Goal: Task Accomplishment & Management: Manage account settings

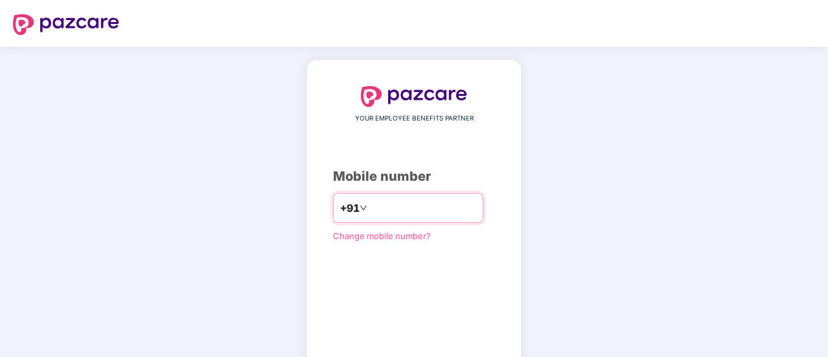
click at [395, 207] on input "number" at bounding box center [423, 208] width 106 height 21
paste input "**********"
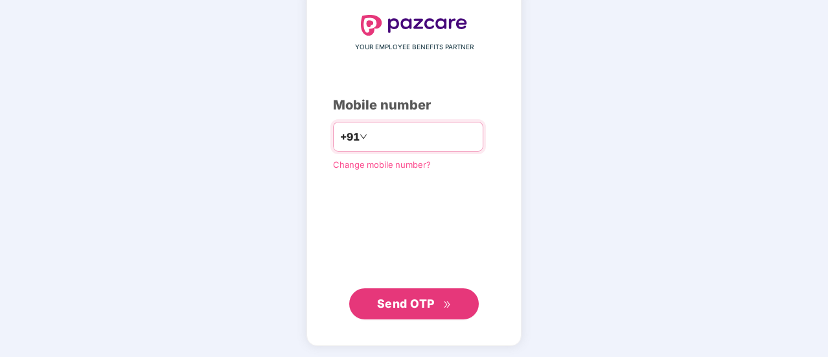
type input "**********"
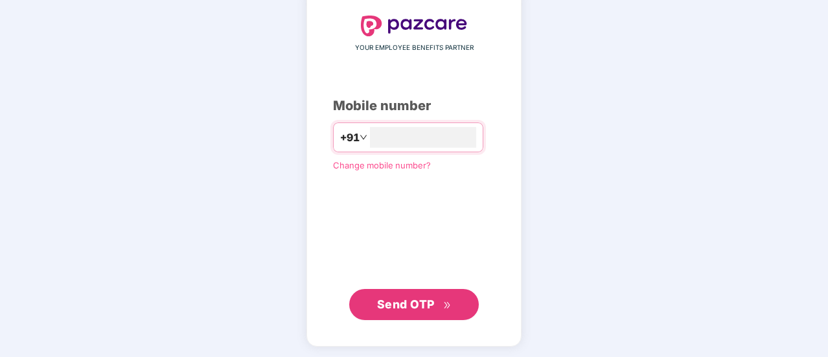
click at [406, 301] on span "Send OTP" at bounding box center [406, 304] width 58 height 14
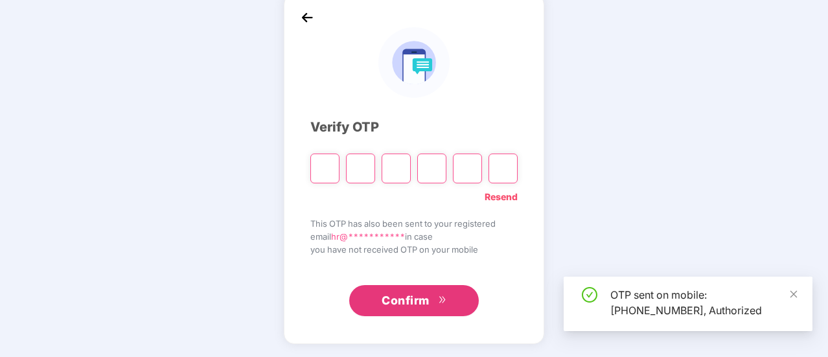
scroll to position [65, 0]
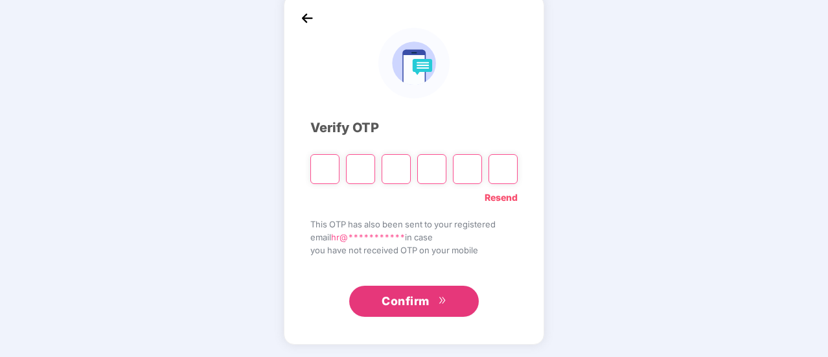
type input "*"
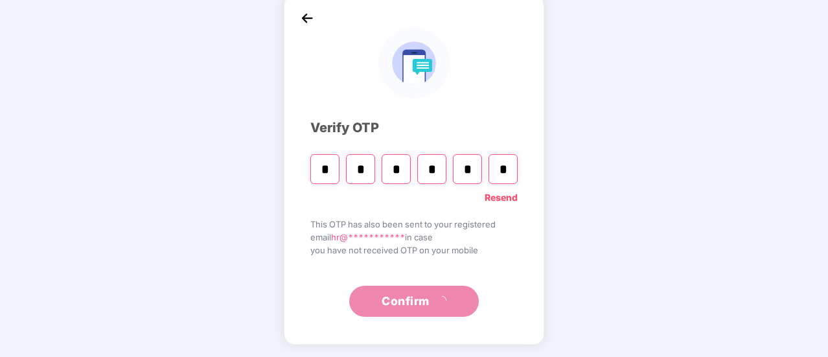
type input "*"
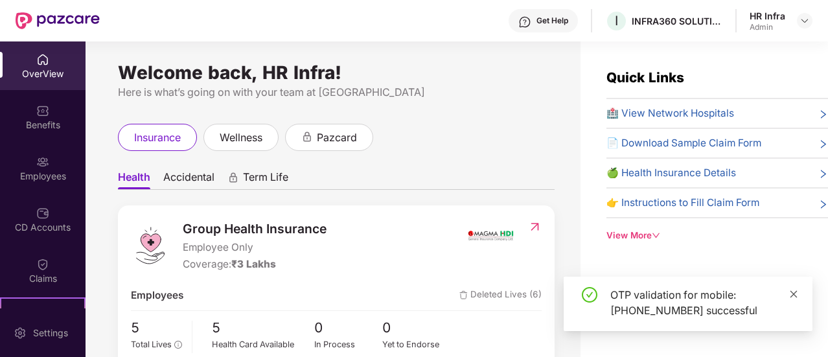
click at [796, 298] on icon "close" at bounding box center [793, 294] width 9 height 9
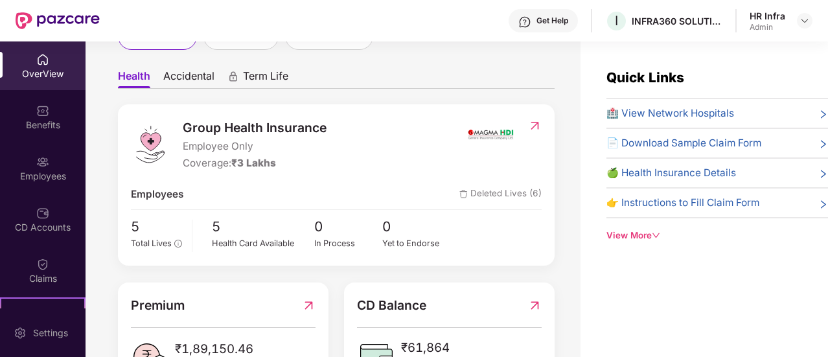
scroll to position [169, 0]
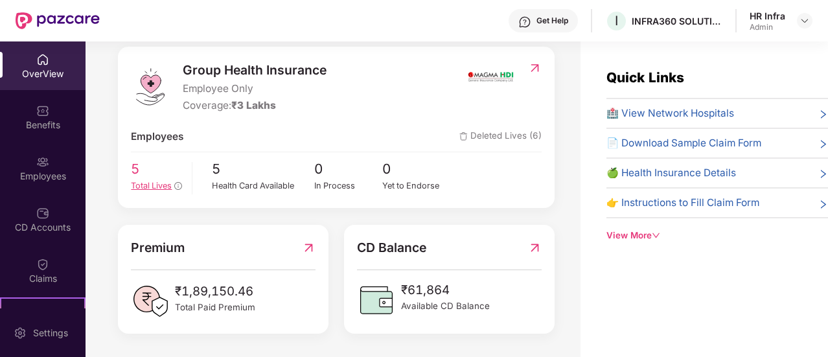
click at [135, 159] on span "5" at bounding box center [156, 169] width 51 height 21
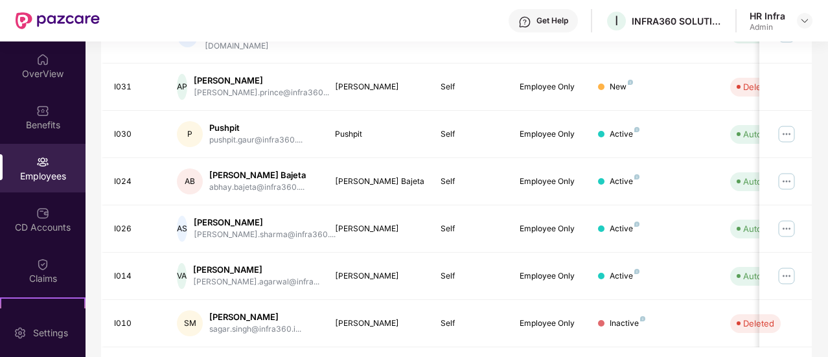
scroll to position [417, 0]
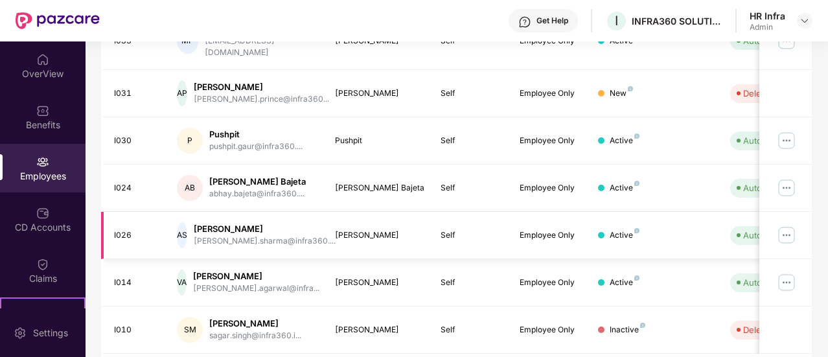
click at [789, 225] on img at bounding box center [786, 235] width 21 height 21
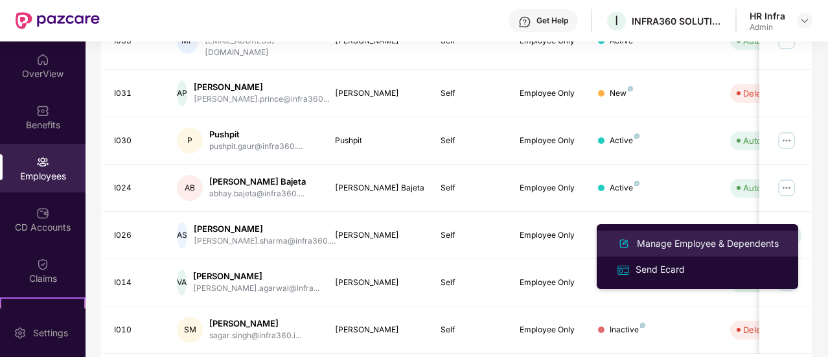
click at [683, 247] on div "Manage Employee & Dependents" at bounding box center [707, 244] width 147 height 14
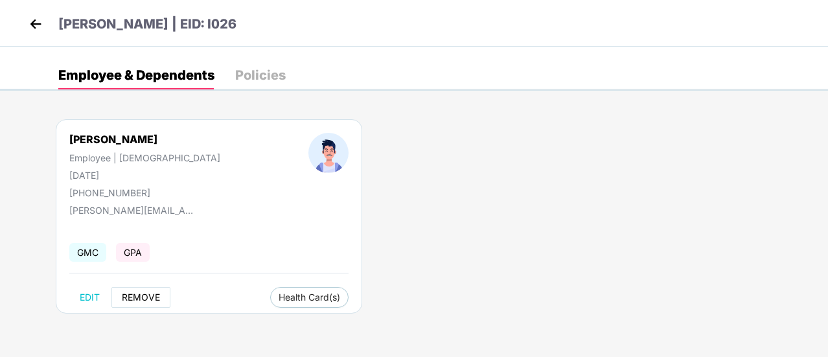
click at [149, 288] on button "REMOVE" at bounding box center [140, 297] width 59 height 21
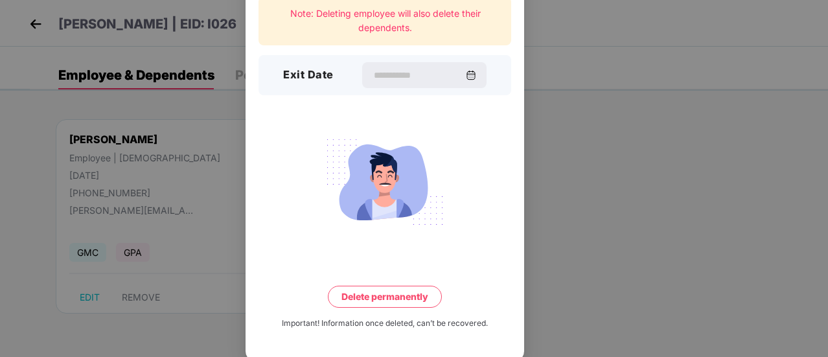
scroll to position [56, 0]
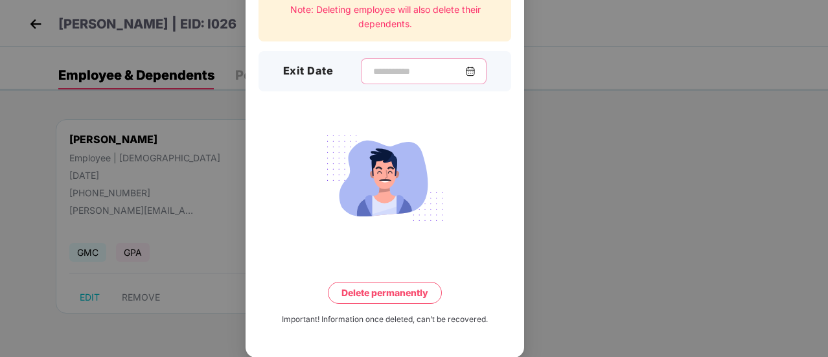
click at [412, 71] on input at bounding box center [418, 72] width 93 height 14
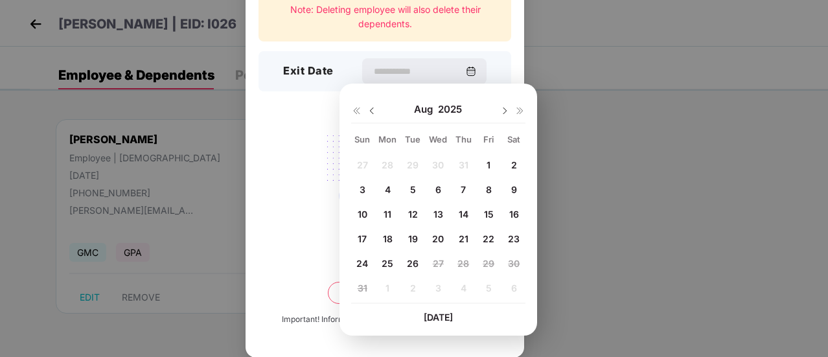
click at [372, 111] on img at bounding box center [372, 111] width 10 height 10
click at [384, 261] on span "28" at bounding box center [388, 263] width 12 height 11
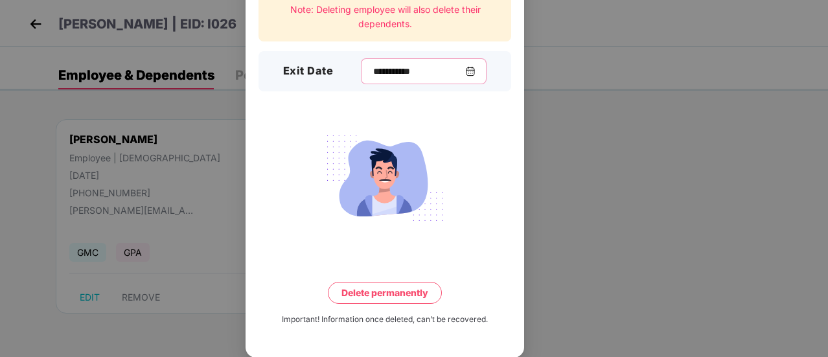
click at [412, 69] on input "**********" at bounding box center [418, 72] width 93 height 14
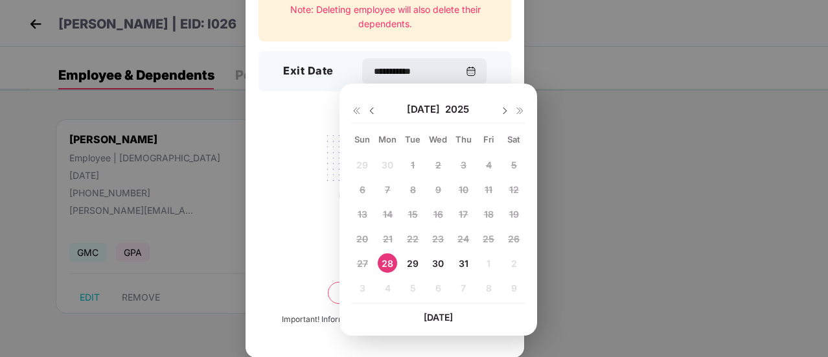
click at [502, 108] on img at bounding box center [505, 111] width 10 height 10
click at [436, 238] on span "20" at bounding box center [438, 238] width 12 height 11
type input "**********"
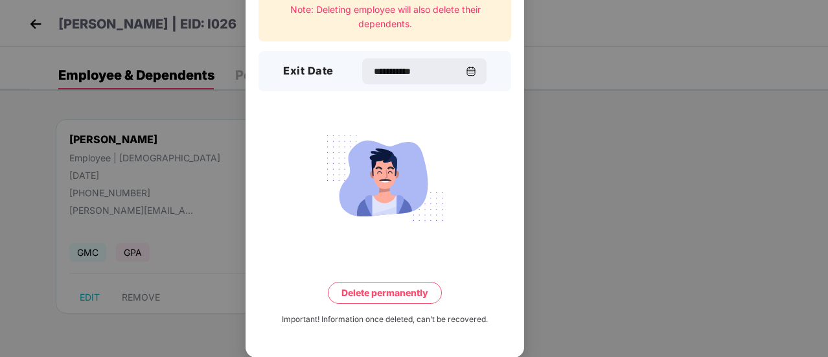
click at [386, 293] on button "Delete permanently" at bounding box center [385, 293] width 114 height 22
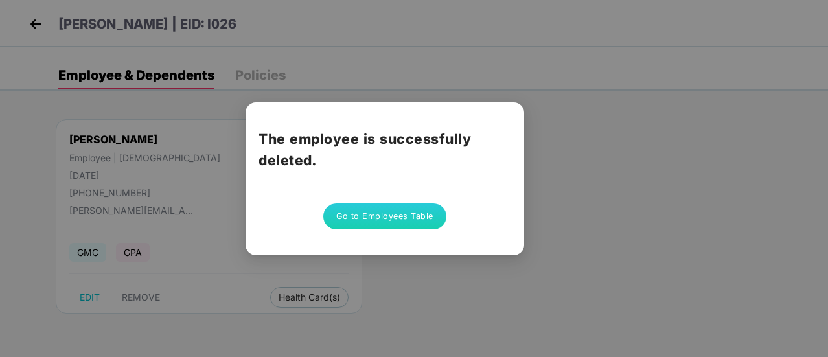
click at [384, 219] on button "Go to Employees Table" at bounding box center [384, 216] width 123 height 26
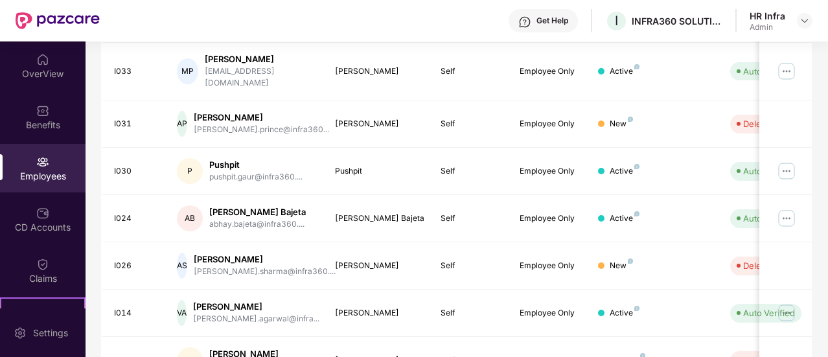
scroll to position [347, 0]
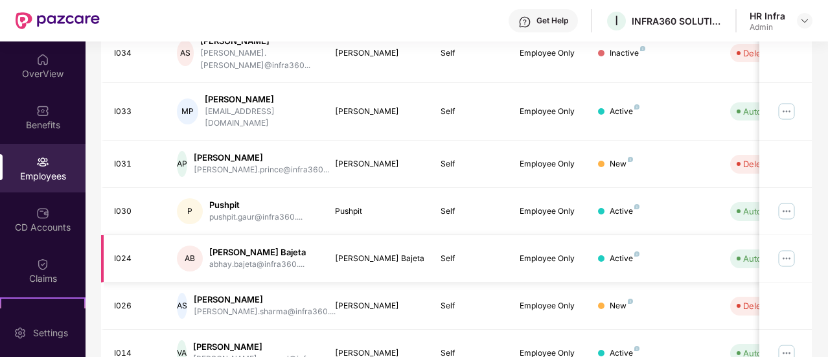
click at [259, 246] on div "[PERSON_NAME] Bajeta" at bounding box center [257, 252] width 97 height 12
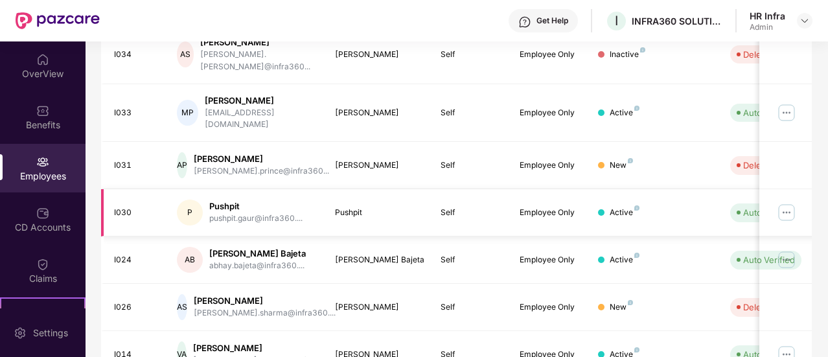
scroll to position [343, 0]
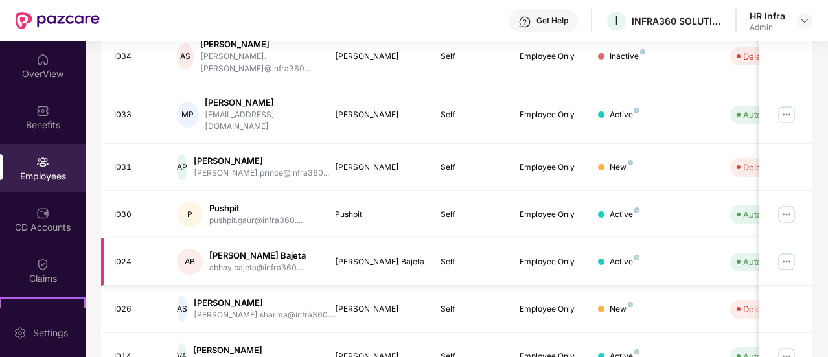
click at [787, 251] on img at bounding box center [786, 261] width 21 height 21
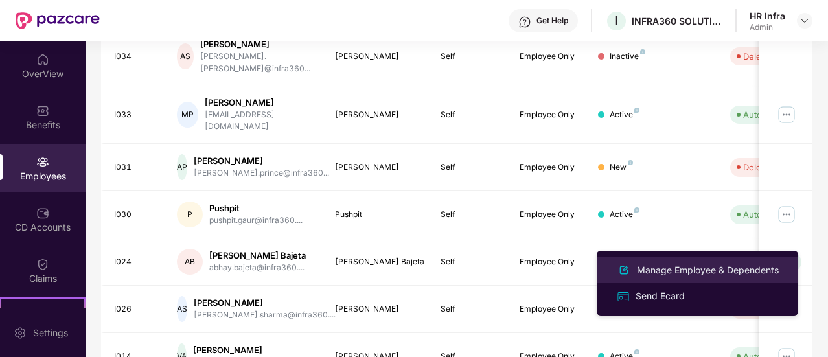
click at [719, 266] on div "Manage Employee & Dependents" at bounding box center [707, 270] width 147 height 14
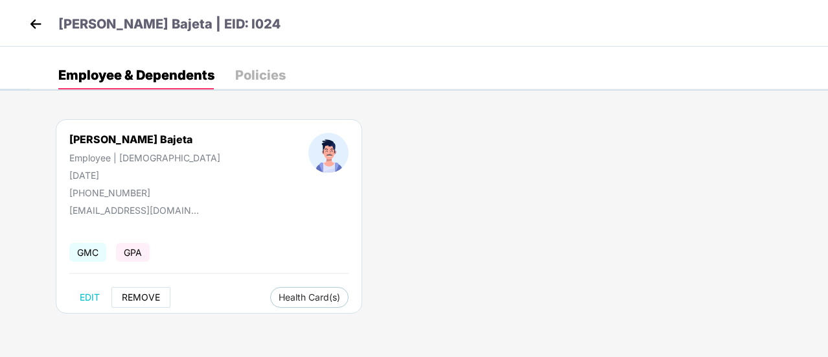
click at [138, 295] on span "REMOVE" at bounding box center [141, 297] width 38 height 10
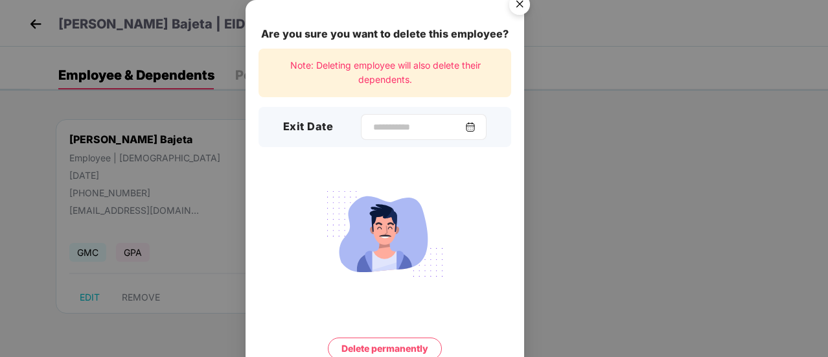
click at [487, 127] on div at bounding box center [424, 127] width 126 height 26
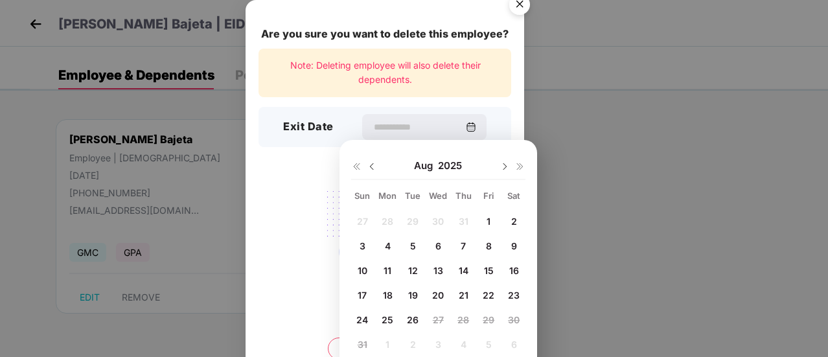
click at [483, 241] on div "8" at bounding box center [488, 245] width 19 height 19
type input "**********"
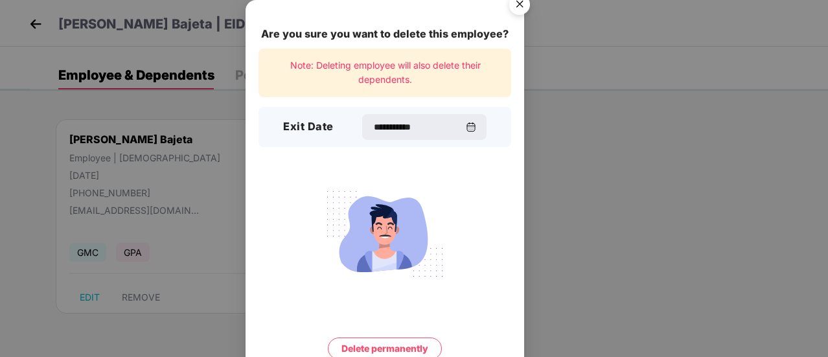
scroll to position [56, 0]
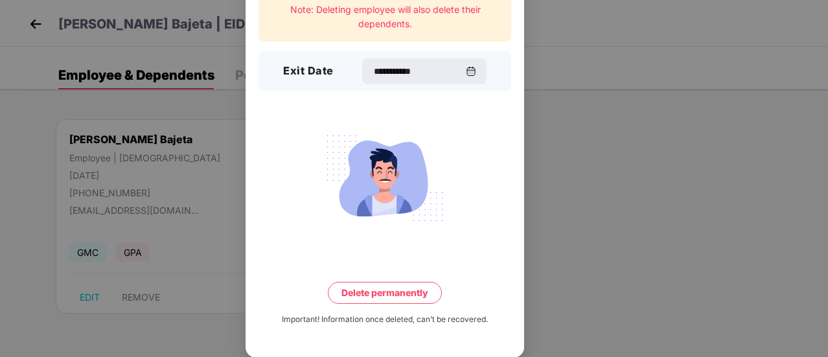
click at [389, 293] on button "Delete permanently" at bounding box center [385, 293] width 114 height 22
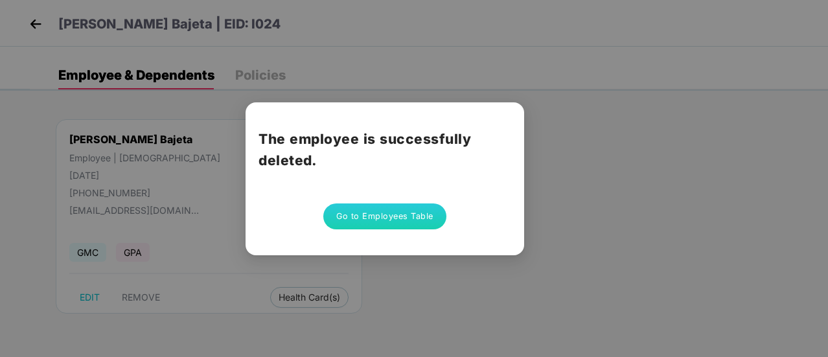
drag, startPoint x: 381, startPoint y: 218, endPoint x: 355, endPoint y: 217, distance: 26.0
drag, startPoint x: 355, startPoint y: 217, endPoint x: 334, endPoint y: 218, distance: 20.8
click at [334, 218] on button "Go to Employees Table" at bounding box center [384, 216] width 123 height 26
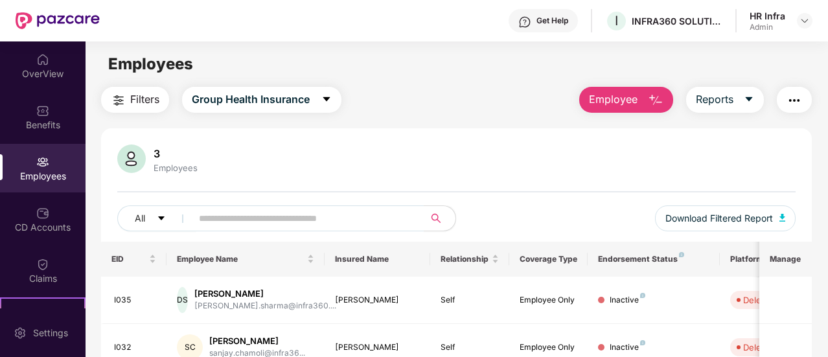
click at [428, 84] on main "Employees Filters Group Health Insurance Employee Reports 3 Employees All Downl…" at bounding box center [457, 219] width 742 height 357
click at [43, 78] on div "OverView" at bounding box center [43, 73] width 86 height 13
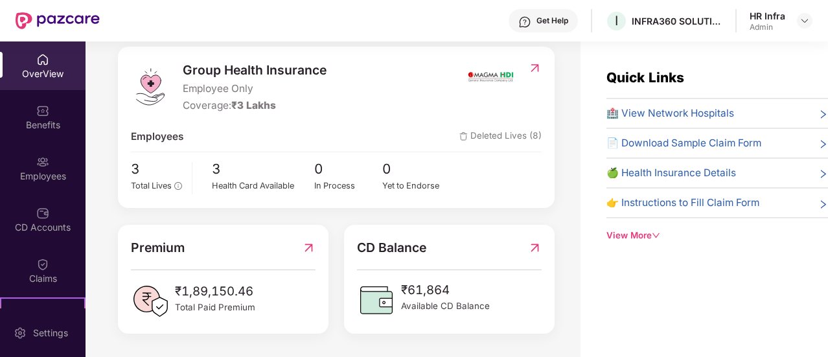
scroll to position [41, 0]
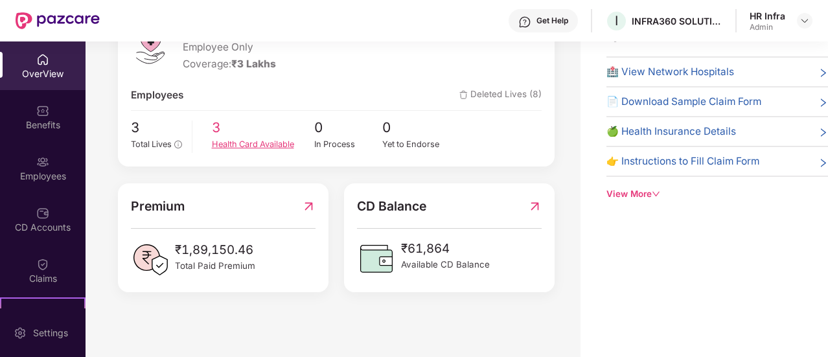
click at [223, 138] on div "Health Card Available" at bounding box center [263, 144] width 102 height 13
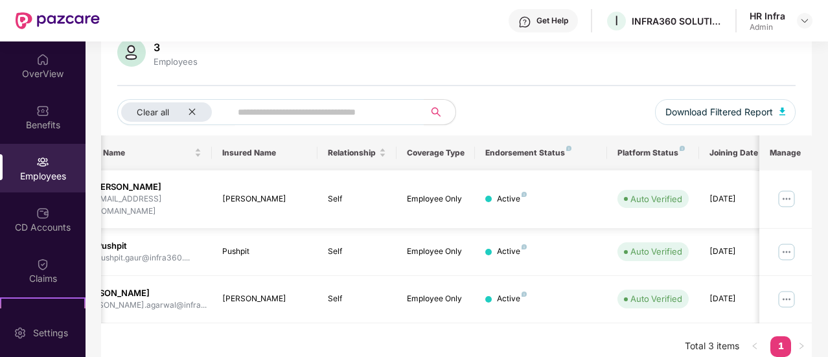
scroll to position [0, 130]
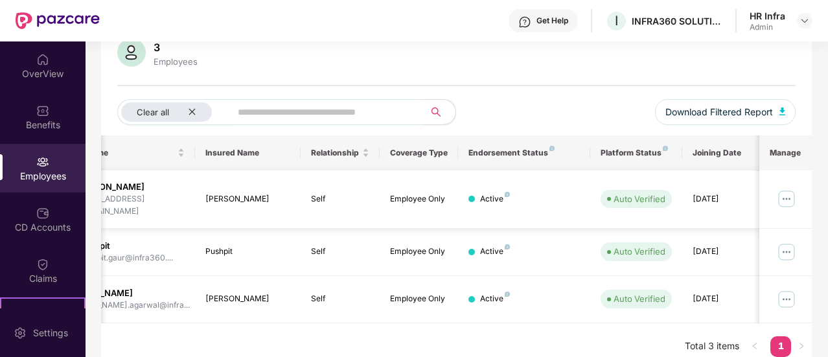
click at [796, 192] on img at bounding box center [786, 199] width 21 height 21
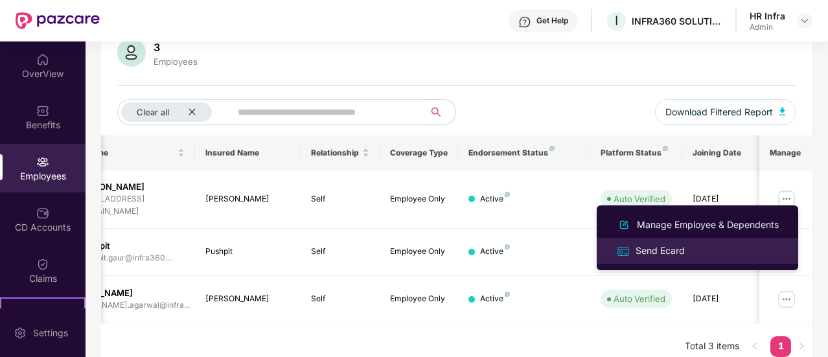
click at [698, 242] on li "Send Ecard" at bounding box center [698, 251] width 202 height 26
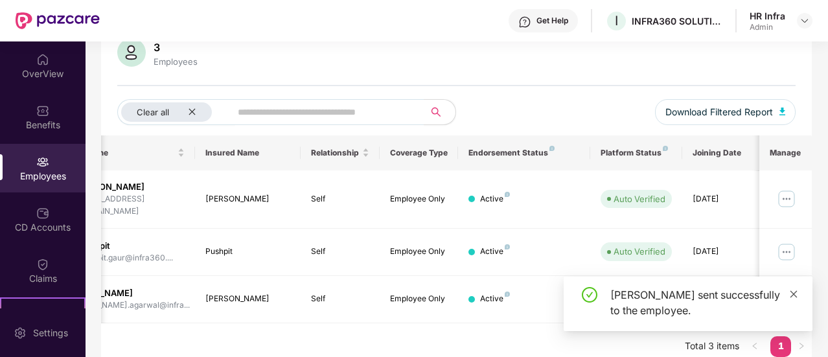
click at [795, 292] on icon "close" at bounding box center [794, 293] width 7 height 7
